Goal: Task Accomplishment & Management: Use online tool/utility

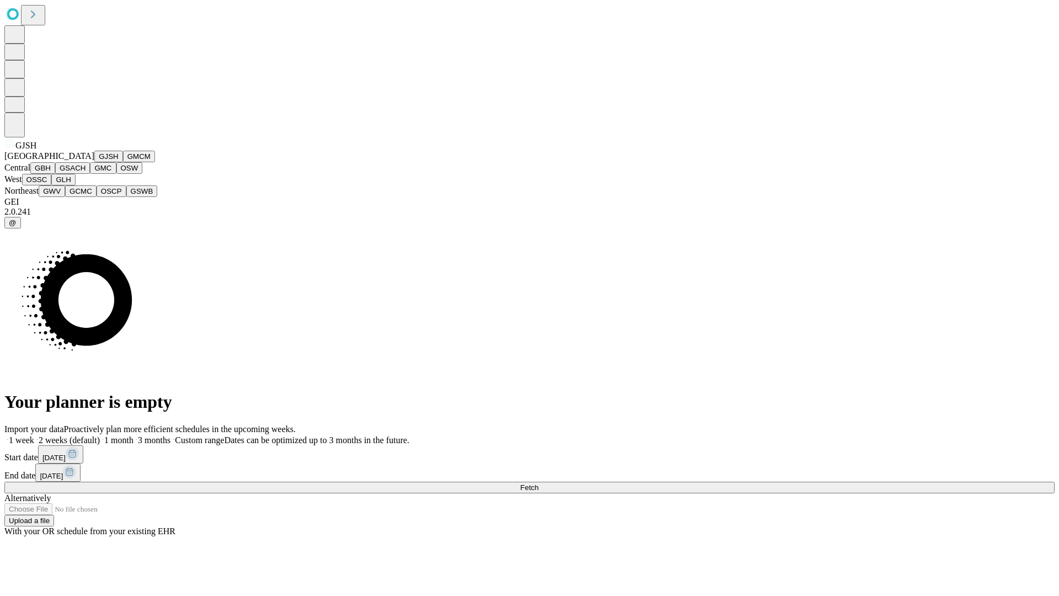
click at [94, 162] on button "GJSH" at bounding box center [108, 157] width 29 height 12
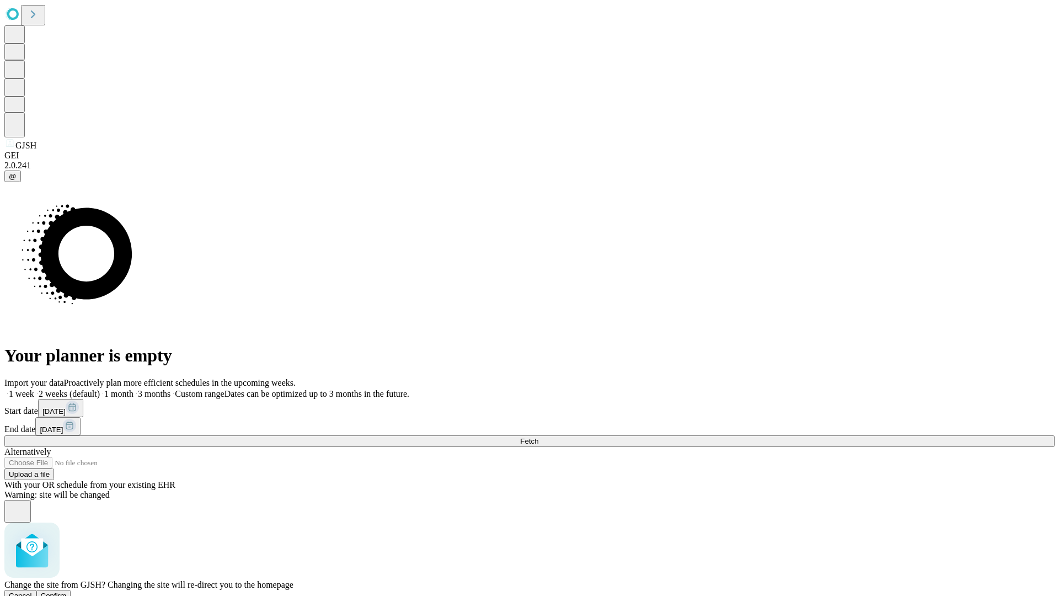
click at [67, 591] on span "Confirm" at bounding box center [54, 595] width 26 height 8
click at [133, 389] on label "1 month" at bounding box center [117, 393] width 34 height 9
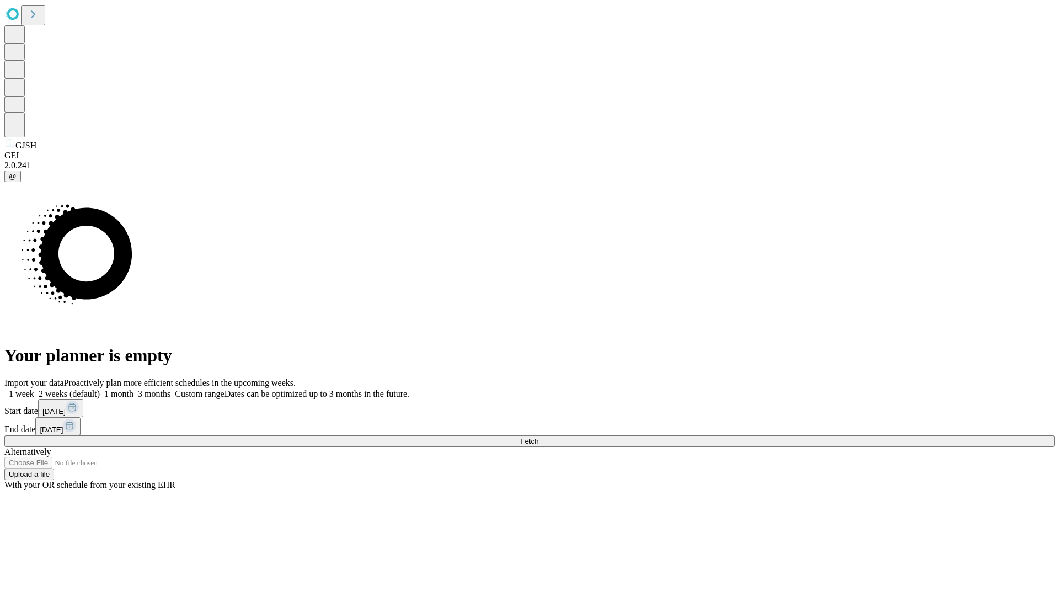
click at [538, 437] on span "Fetch" at bounding box center [529, 441] width 18 height 8
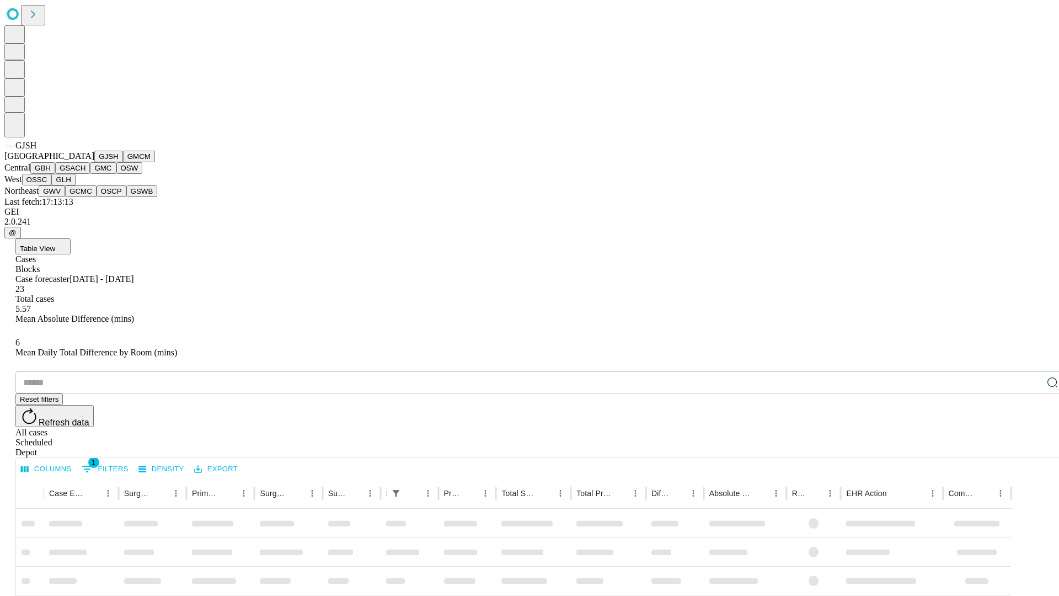
click at [123, 162] on button "GMCM" at bounding box center [139, 157] width 32 height 12
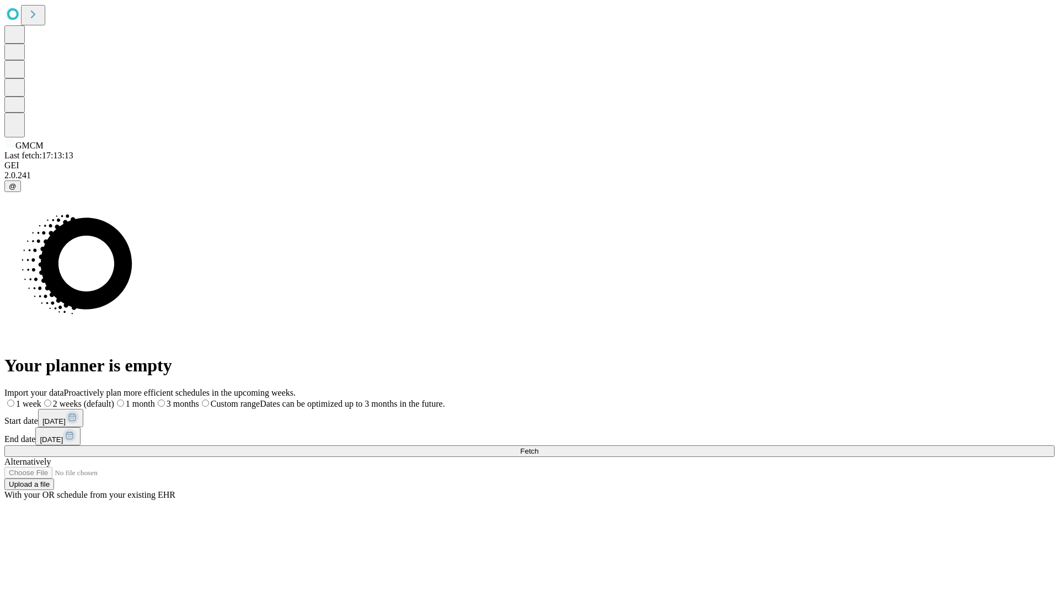
click at [155, 399] on label "1 month" at bounding box center [134, 403] width 41 height 9
click at [538, 447] on span "Fetch" at bounding box center [529, 451] width 18 height 8
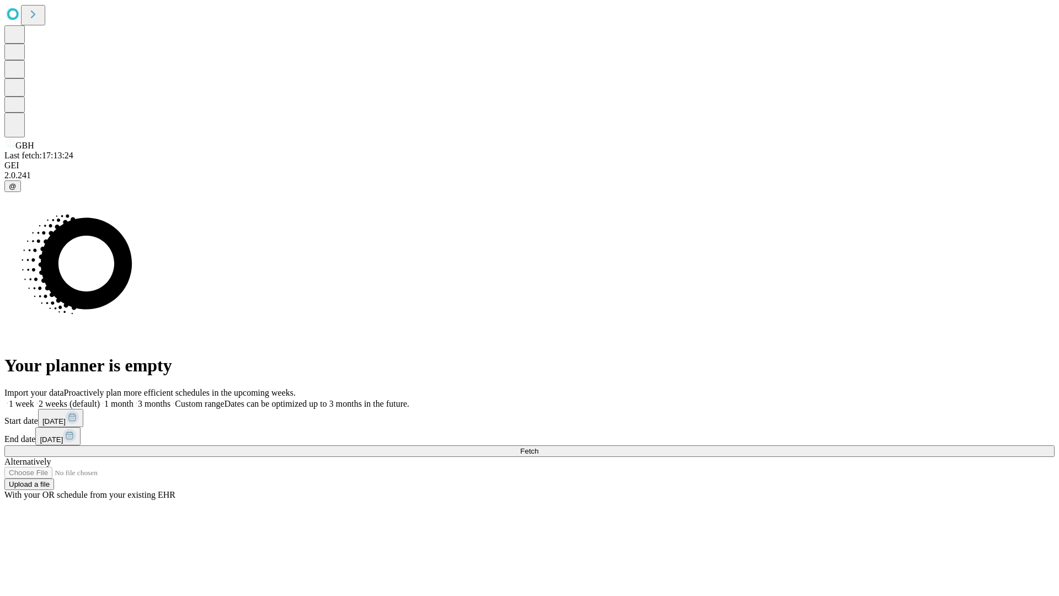
click at [133, 399] on label "1 month" at bounding box center [117, 403] width 34 height 9
click at [538, 447] on span "Fetch" at bounding box center [529, 451] width 18 height 8
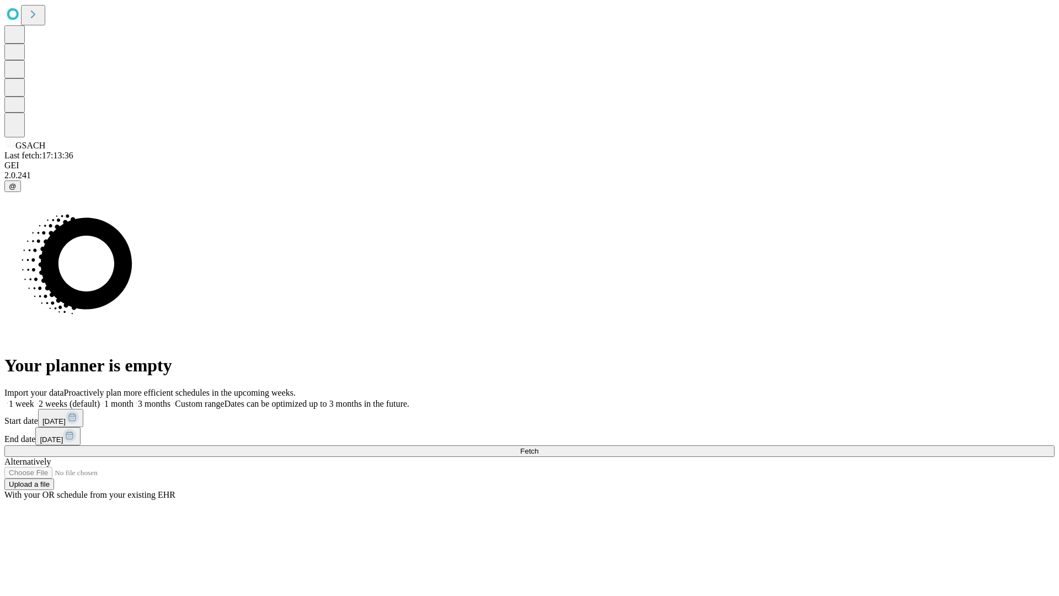
click at [133, 399] on label "1 month" at bounding box center [117, 403] width 34 height 9
click at [538, 447] on span "Fetch" at bounding box center [529, 451] width 18 height 8
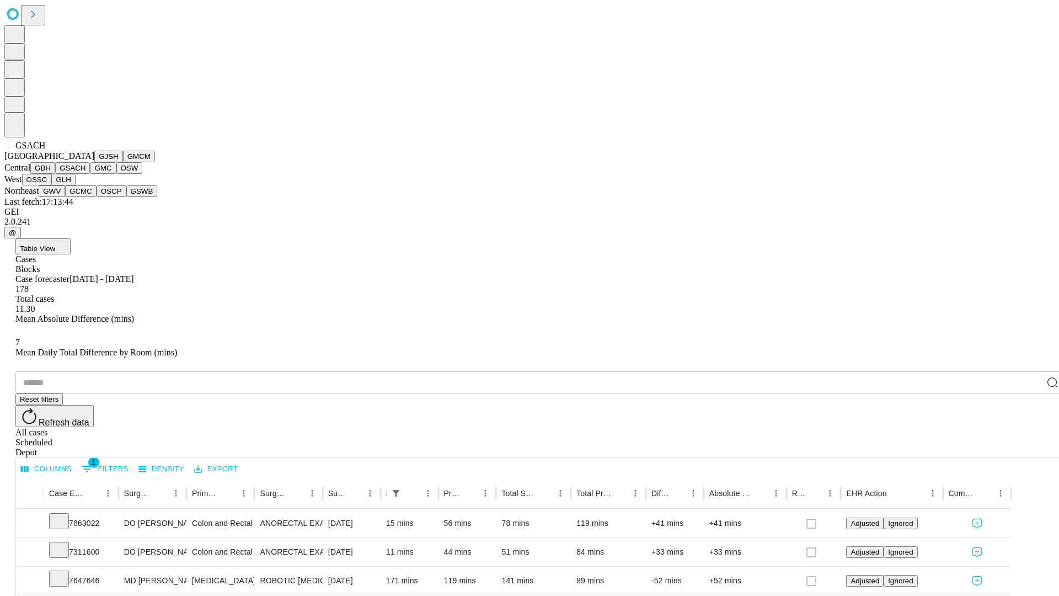
click at [90, 174] on button "GMC" at bounding box center [103, 168] width 26 height 12
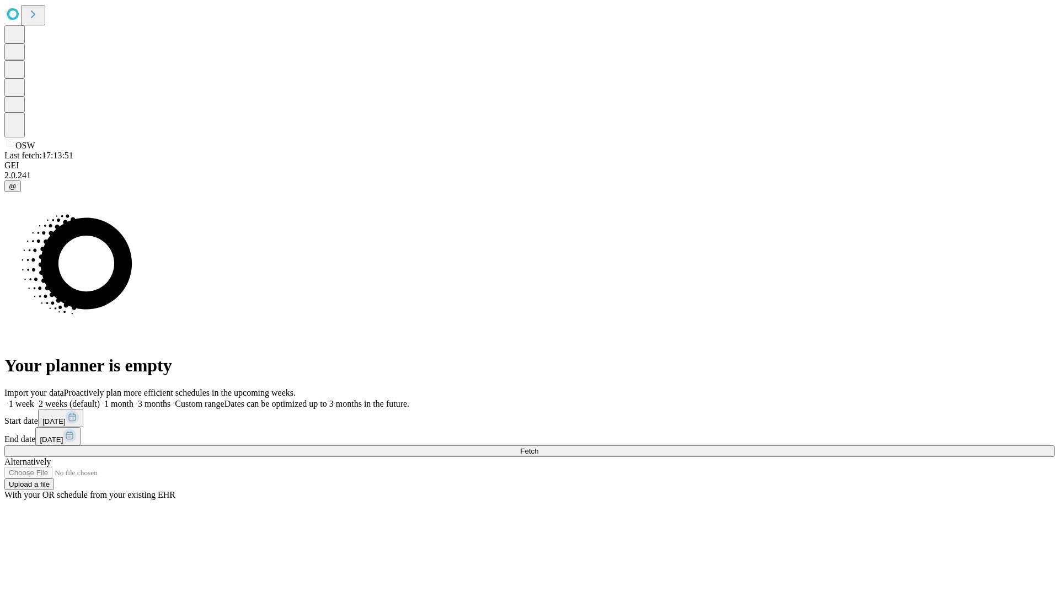
click at [538, 447] on span "Fetch" at bounding box center [529, 451] width 18 height 8
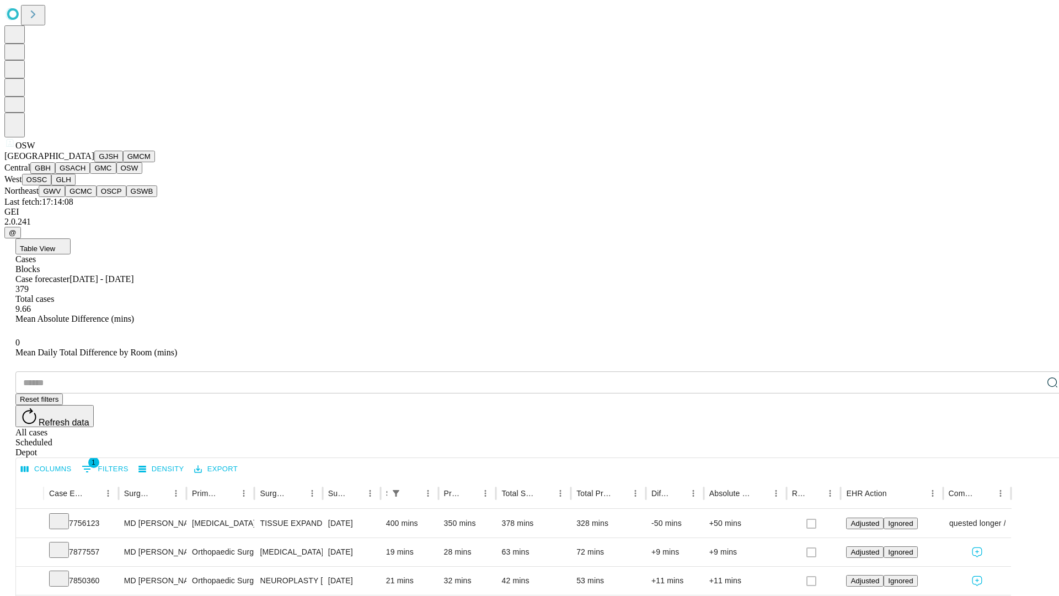
click at [52, 185] on button "OSSC" at bounding box center [37, 180] width 30 height 12
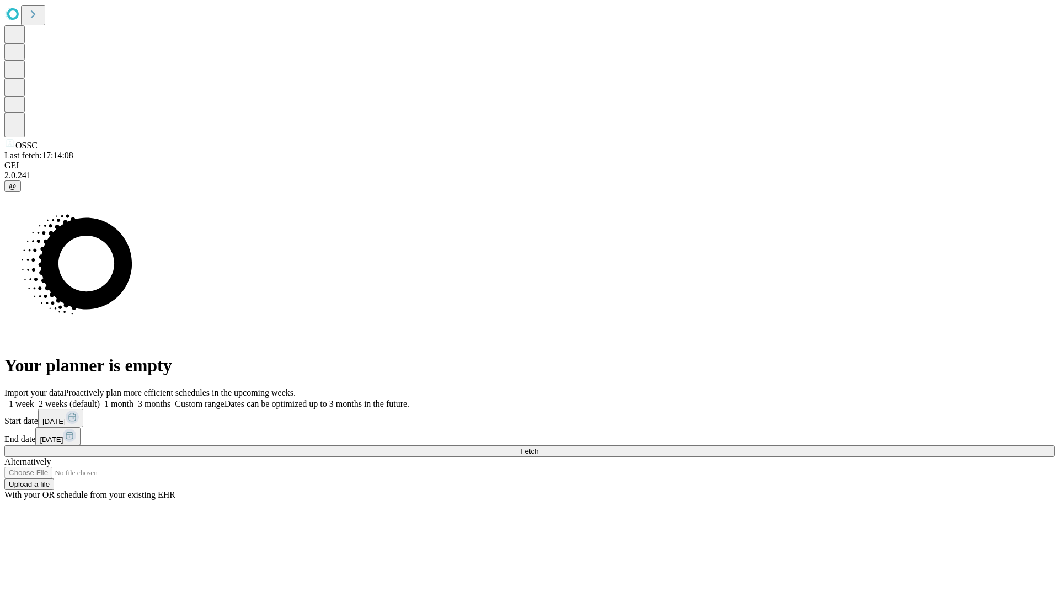
click at [133, 399] on label "1 month" at bounding box center [117, 403] width 34 height 9
click at [538, 447] on span "Fetch" at bounding box center [529, 451] width 18 height 8
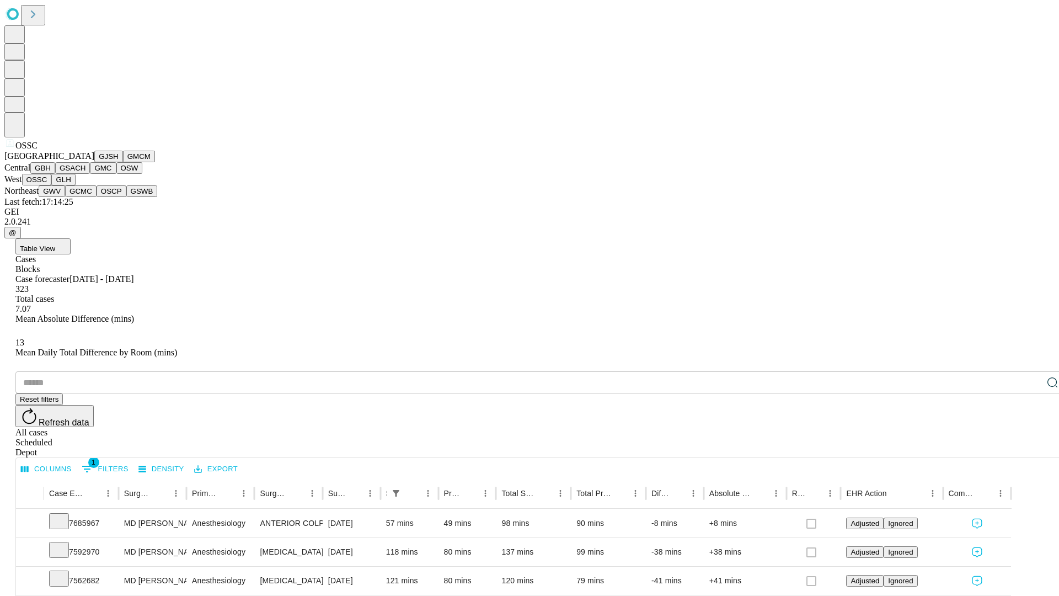
click at [75, 185] on button "GLH" at bounding box center [63, 180] width 24 height 12
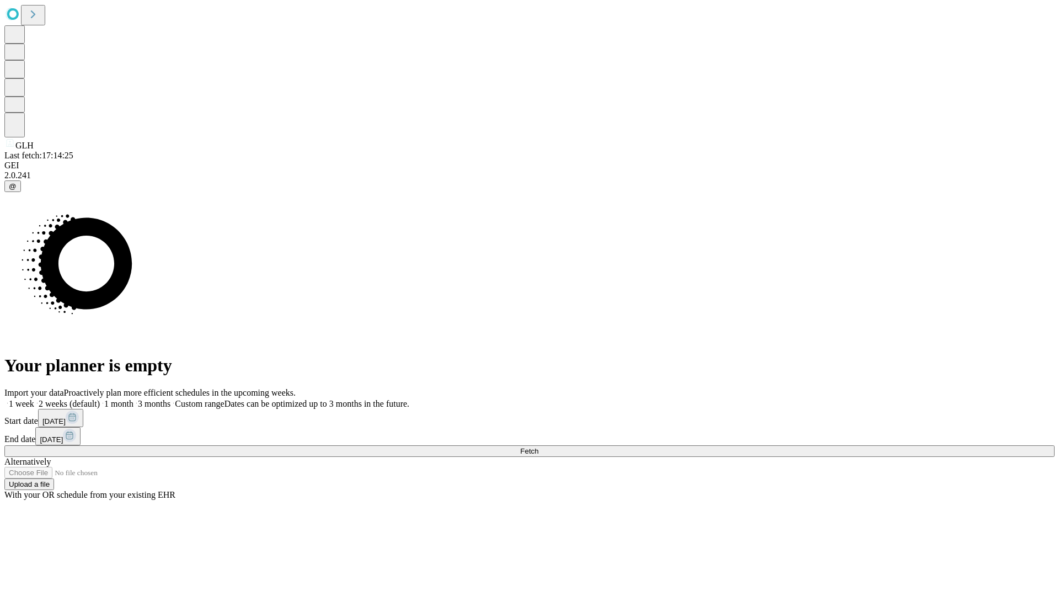
click at [133, 399] on label "1 month" at bounding box center [117, 403] width 34 height 9
click at [538, 447] on span "Fetch" at bounding box center [529, 451] width 18 height 8
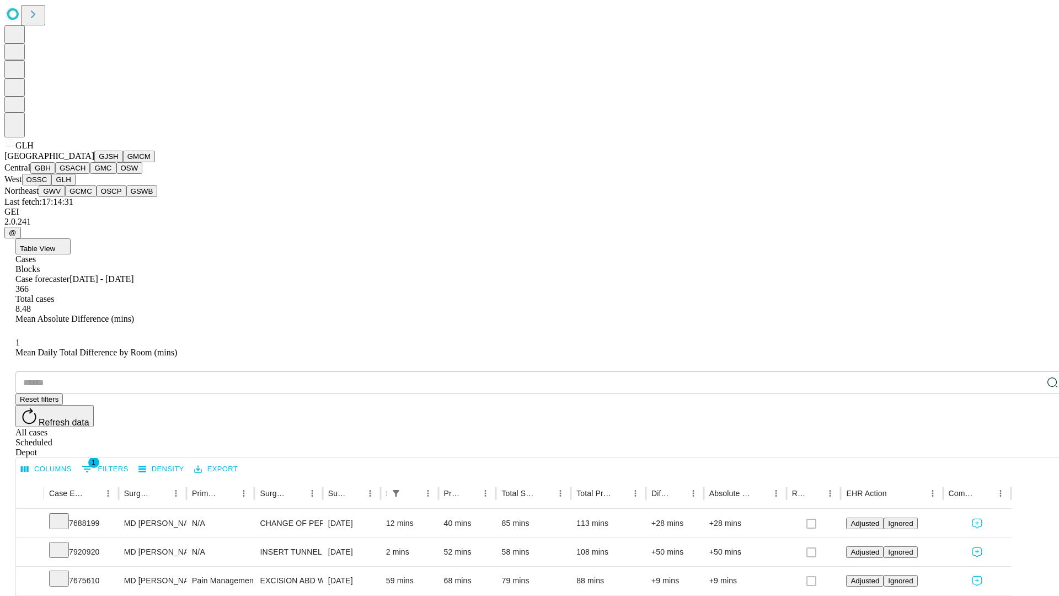
click at [65, 197] on button "GWV" at bounding box center [52, 191] width 26 height 12
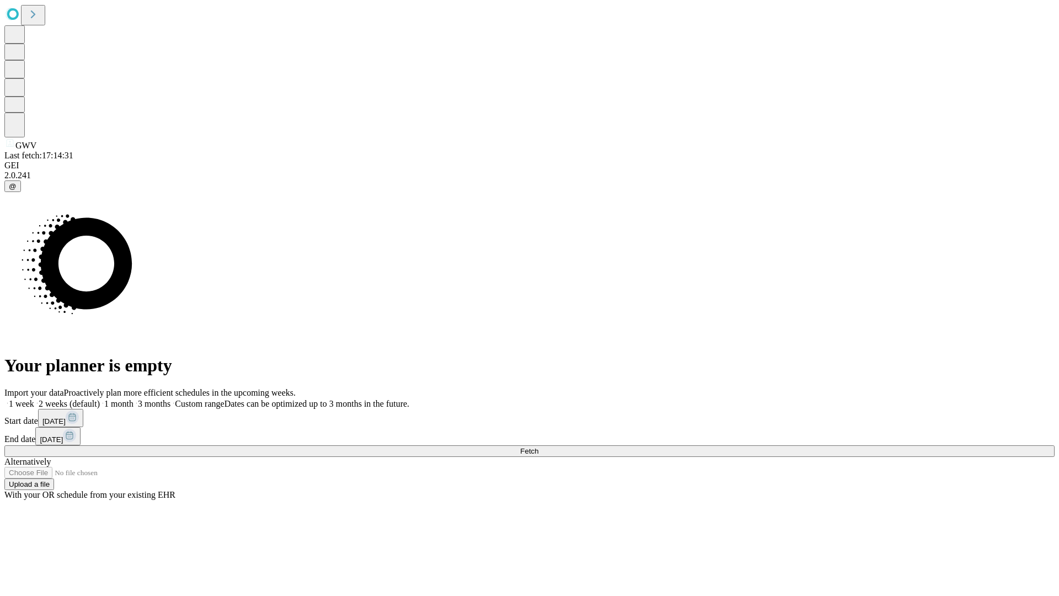
click at [133, 399] on label "1 month" at bounding box center [117, 403] width 34 height 9
click at [538, 447] on span "Fetch" at bounding box center [529, 451] width 18 height 8
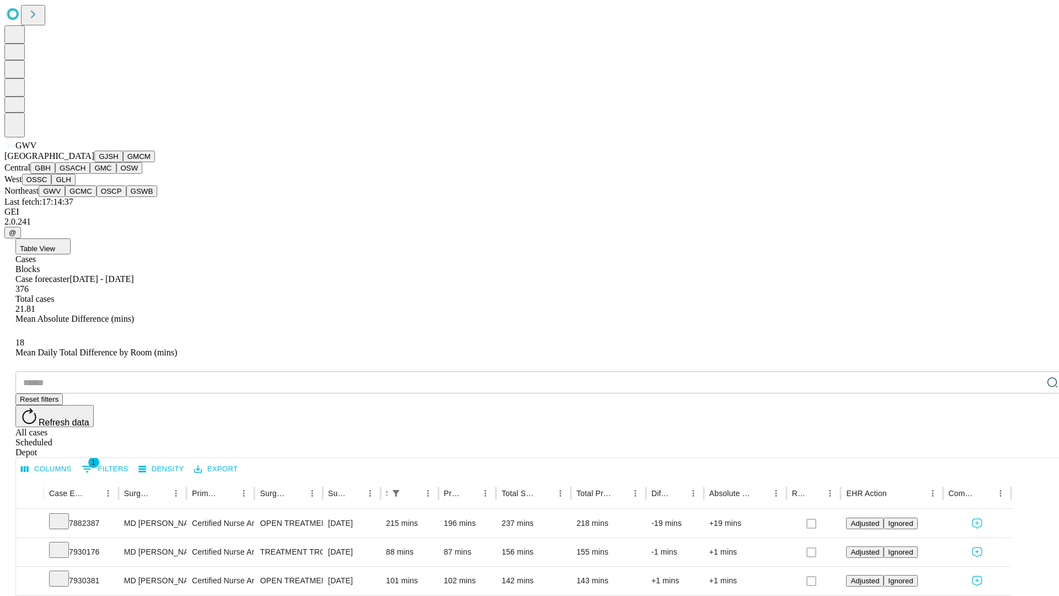
click at [85, 197] on button "GCMC" at bounding box center [80, 191] width 31 height 12
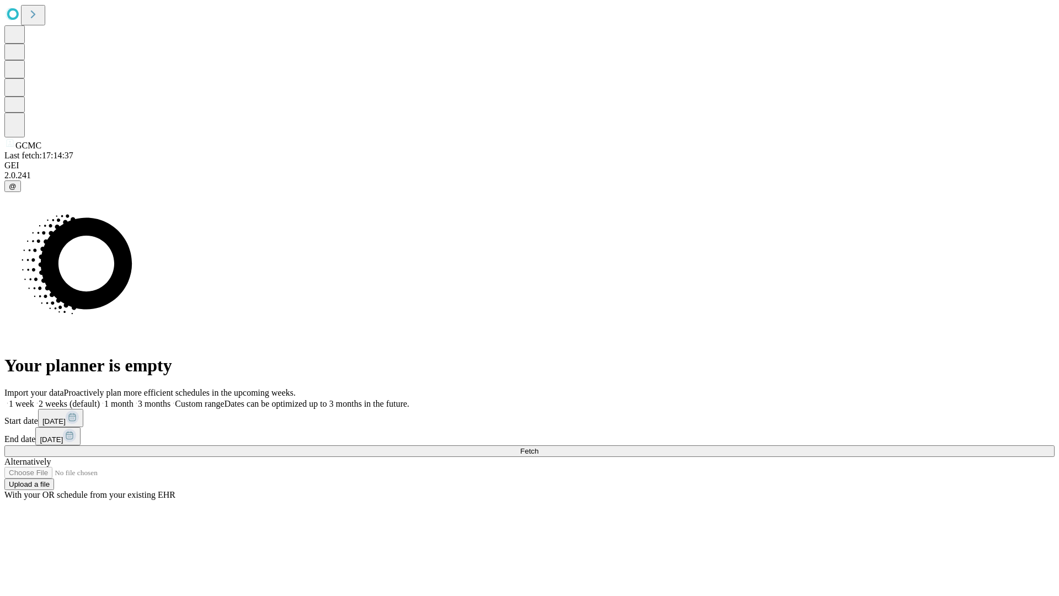
click at [133, 399] on label "1 month" at bounding box center [117, 403] width 34 height 9
click at [538, 447] on span "Fetch" at bounding box center [529, 451] width 18 height 8
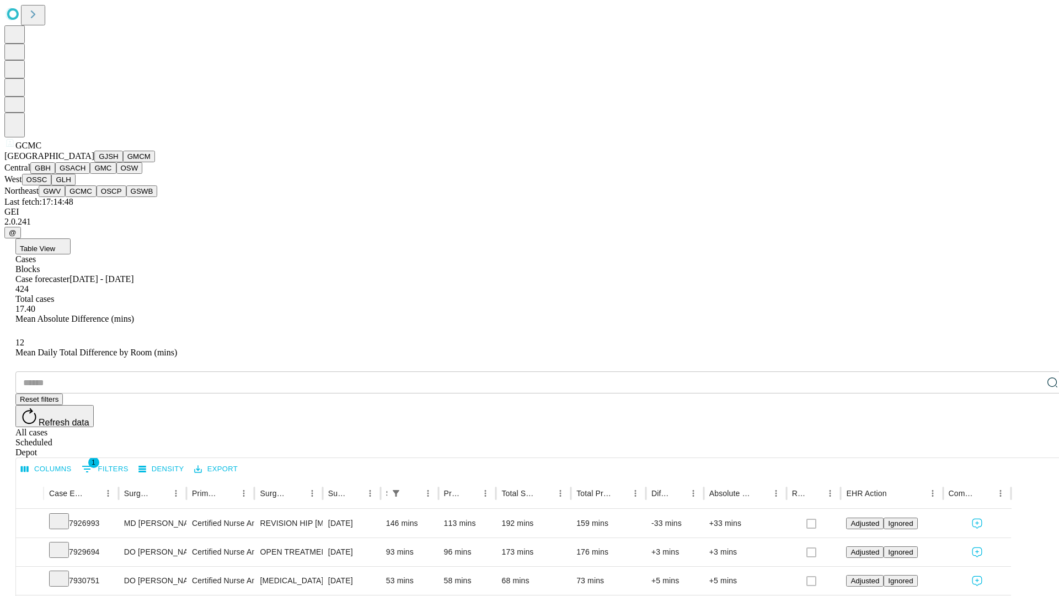
click at [96, 197] on button "OSCP" at bounding box center [111, 191] width 30 height 12
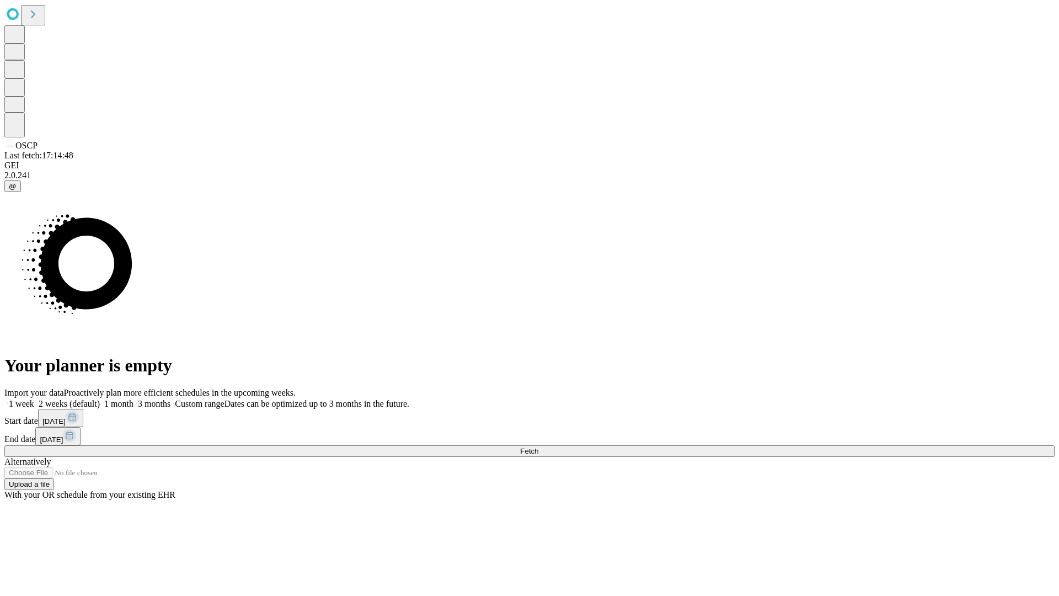
click at [133, 399] on label "1 month" at bounding box center [117, 403] width 34 height 9
click at [538, 447] on span "Fetch" at bounding box center [529, 451] width 18 height 8
